Goal: Information Seeking & Learning: Learn about a topic

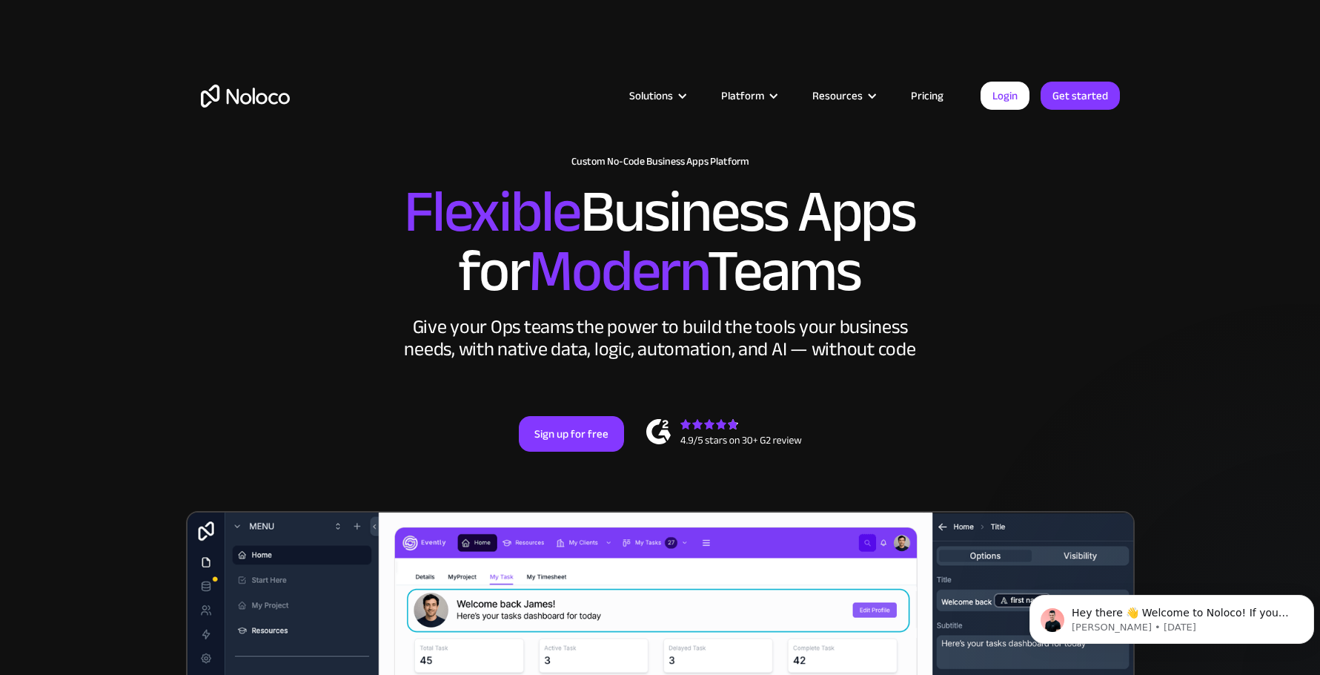
click at [936, 96] on link "Pricing" at bounding box center [928, 95] width 70 height 19
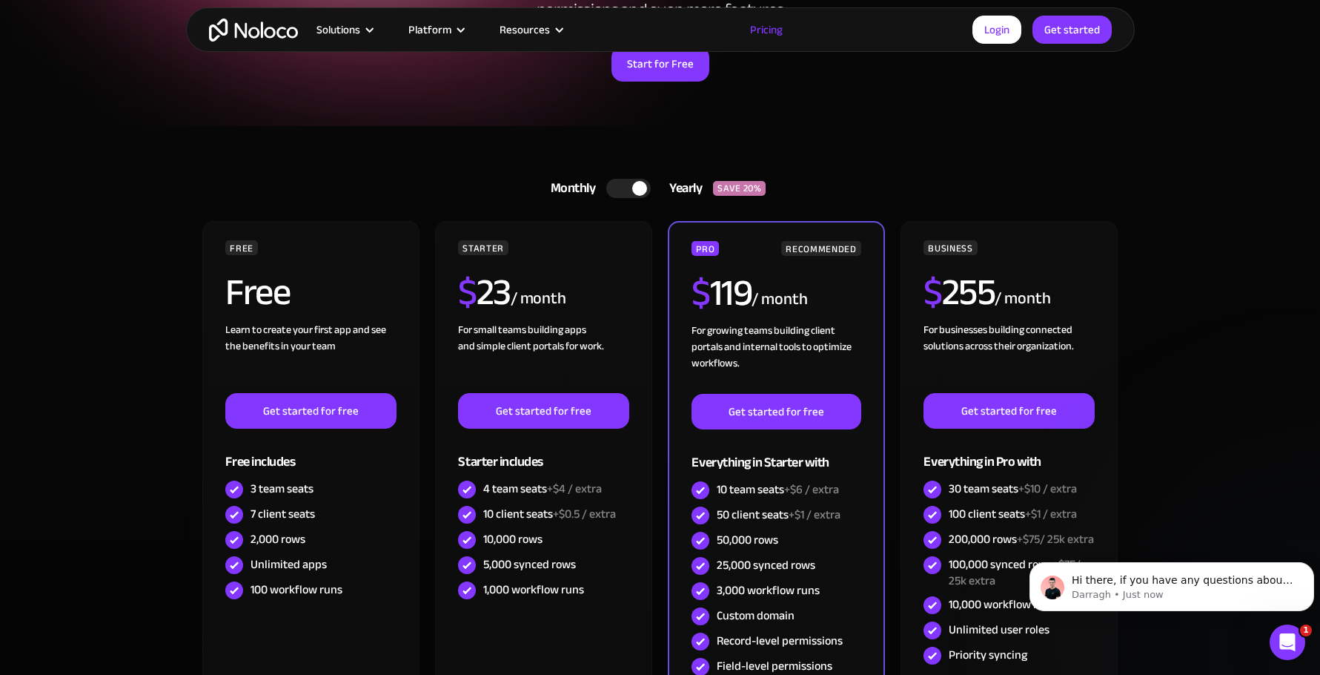
scroll to position [222, 0]
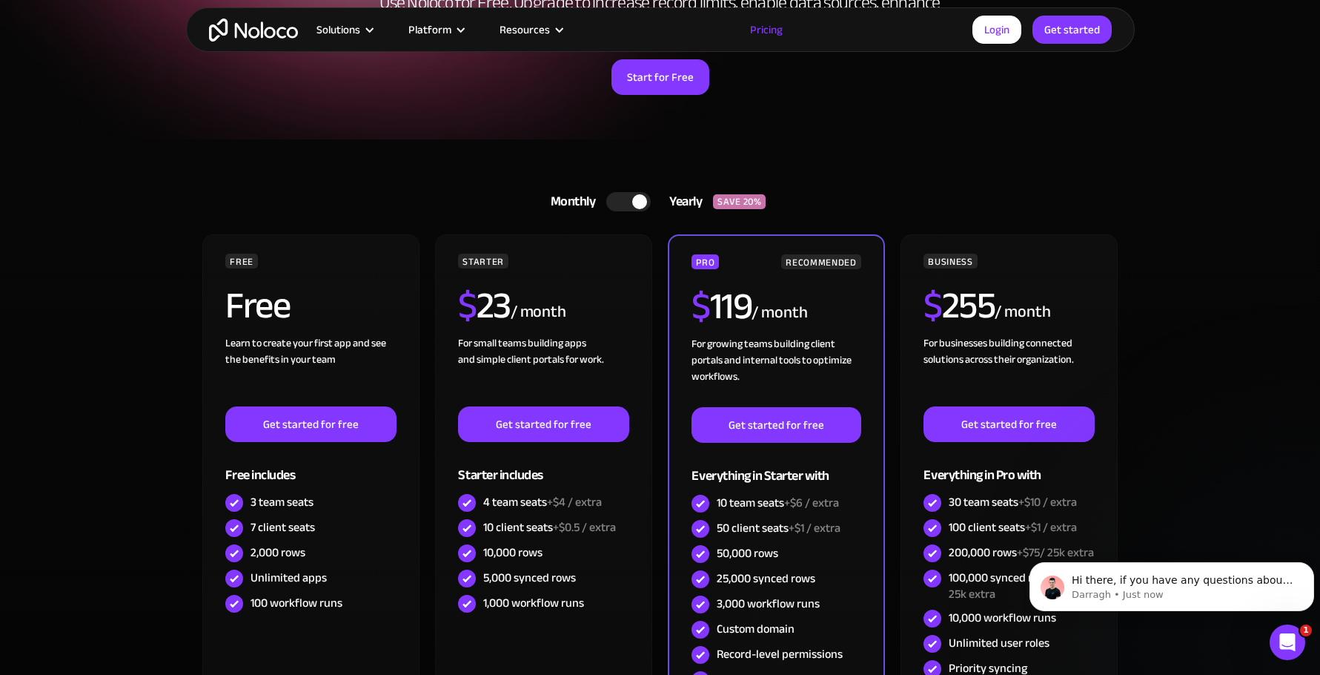
click at [622, 199] on div at bounding box center [628, 201] width 44 height 19
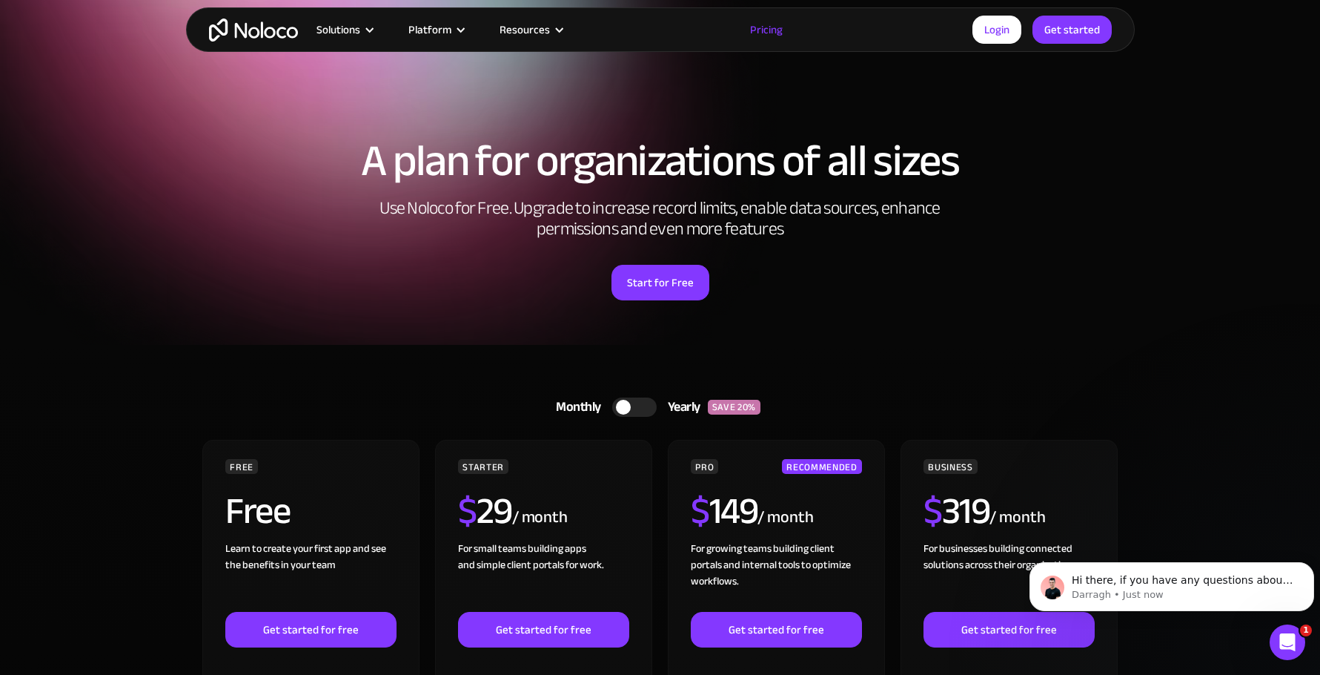
scroll to position [0, 0]
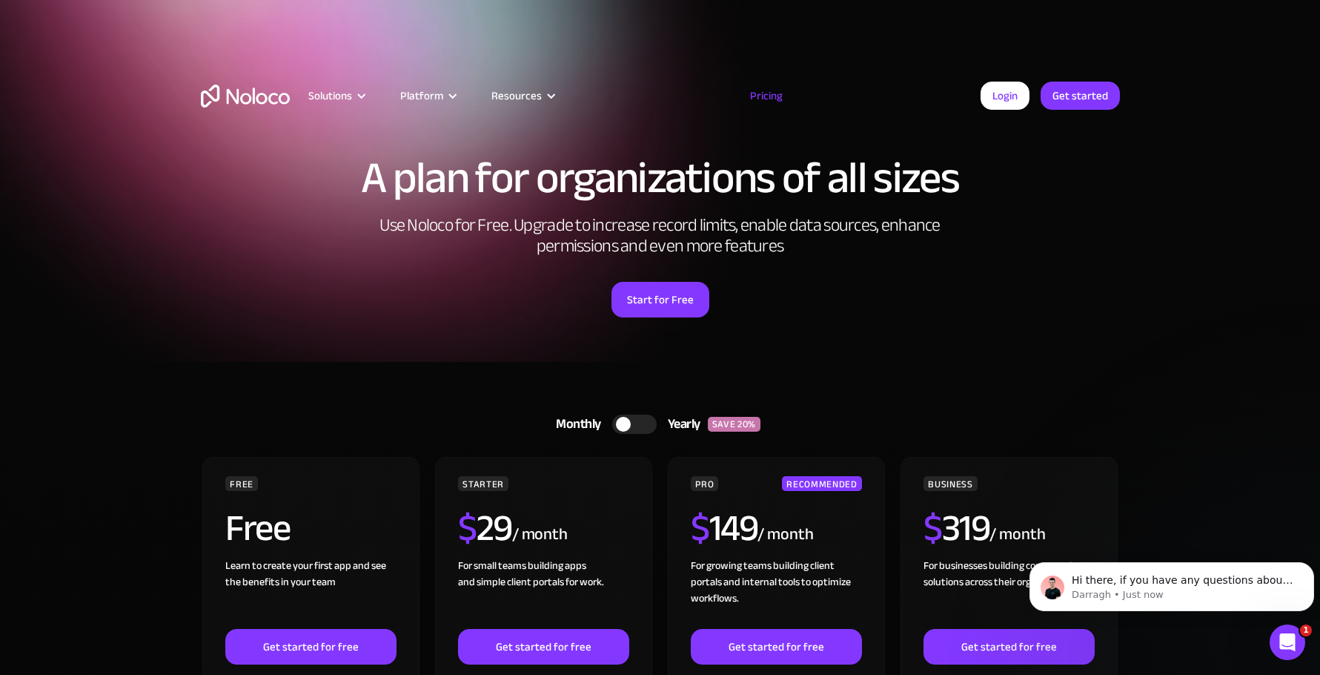
click at [234, 92] on img "home" at bounding box center [245, 96] width 89 height 23
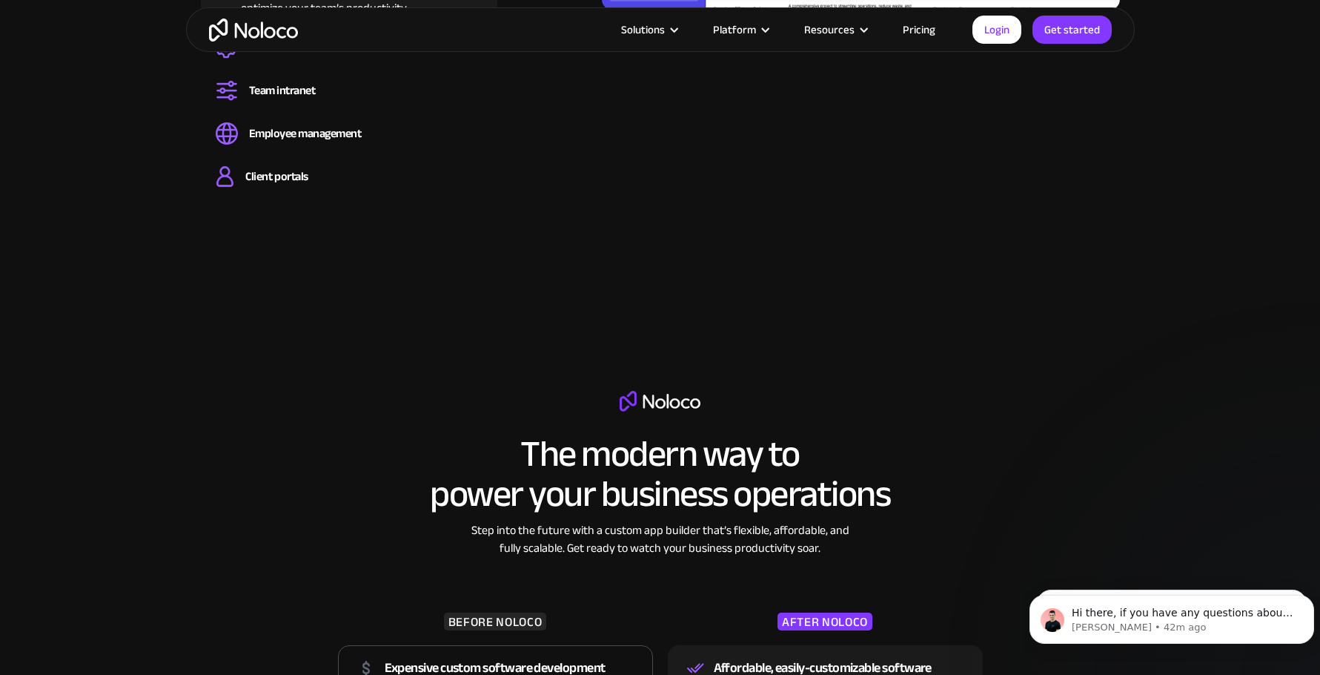
scroll to position [1557, 0]
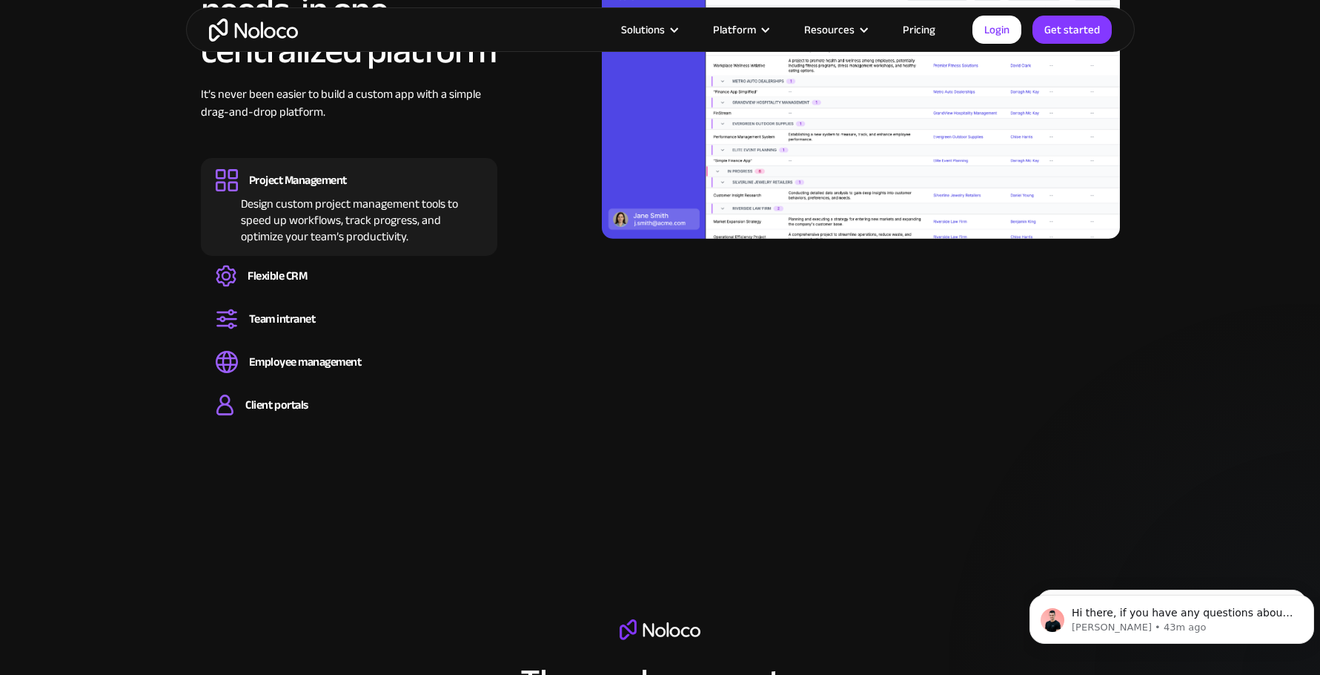
click at [927, 27] on link "Pricing" at bounding box center [919, 29] width 70 height 19
